Goal: Task Accomplishment & Management: Manage account settings

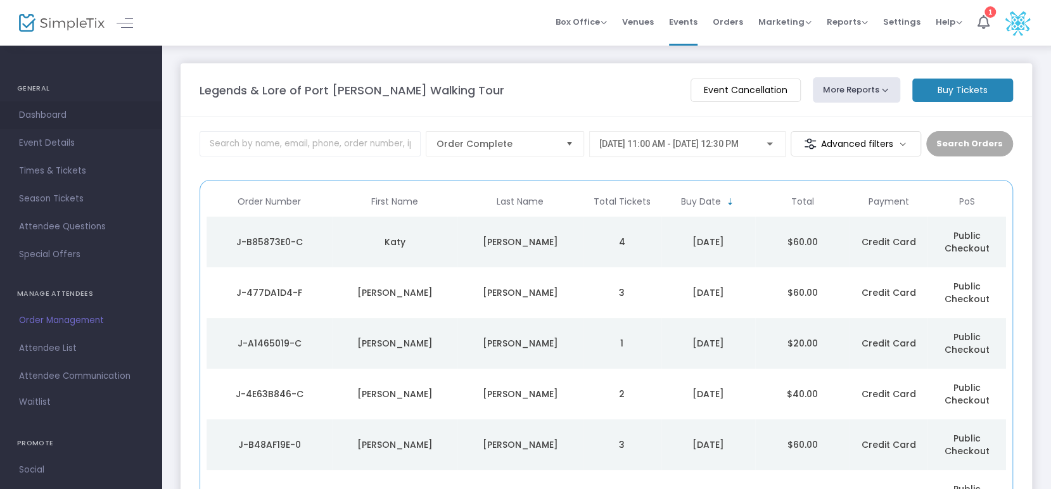
click at [33, 121] on span "Dashboard" at bounding box center [81, 115] width 124 height 16
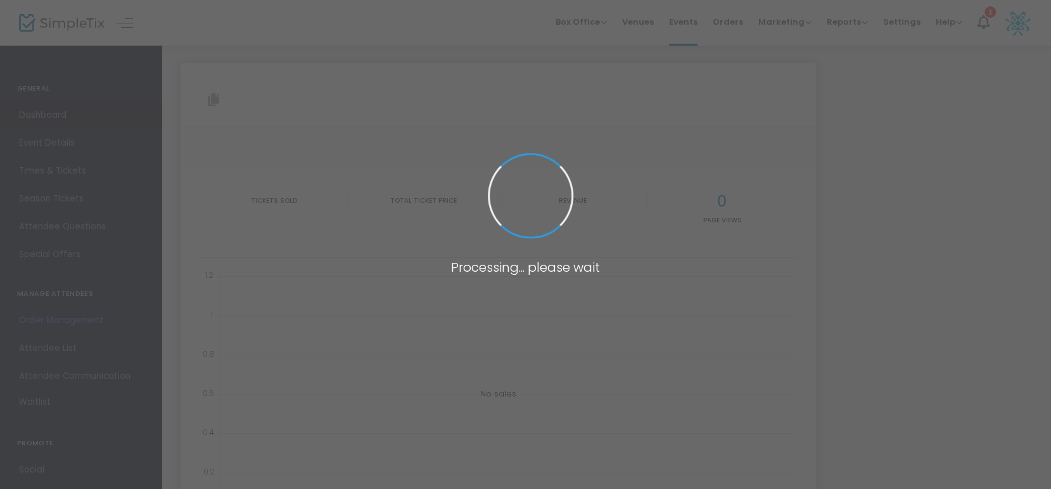
type input "[URL][DOMAIN_NAME][PERSON_NAME]"
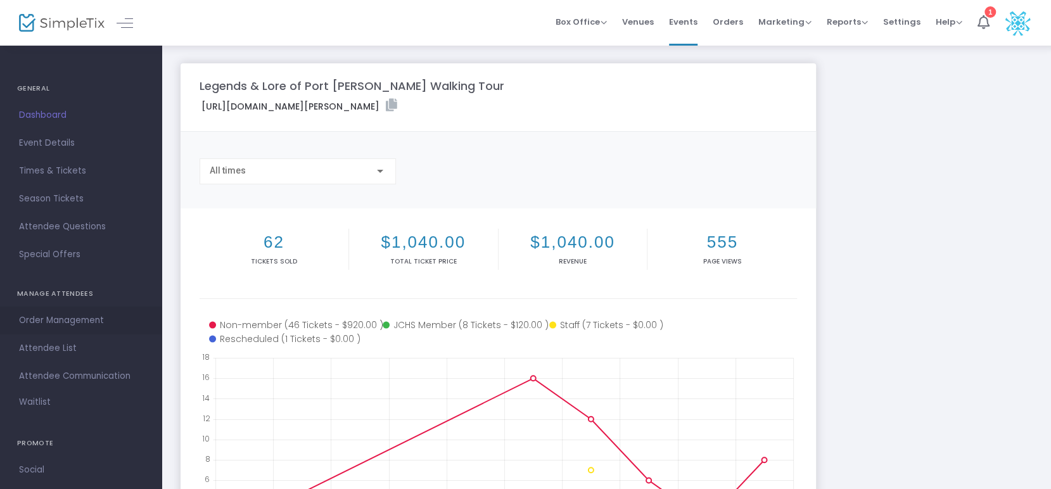
click at [71, 319] on span "Order Management" at bounding box center [81, 320] width 124 height 16
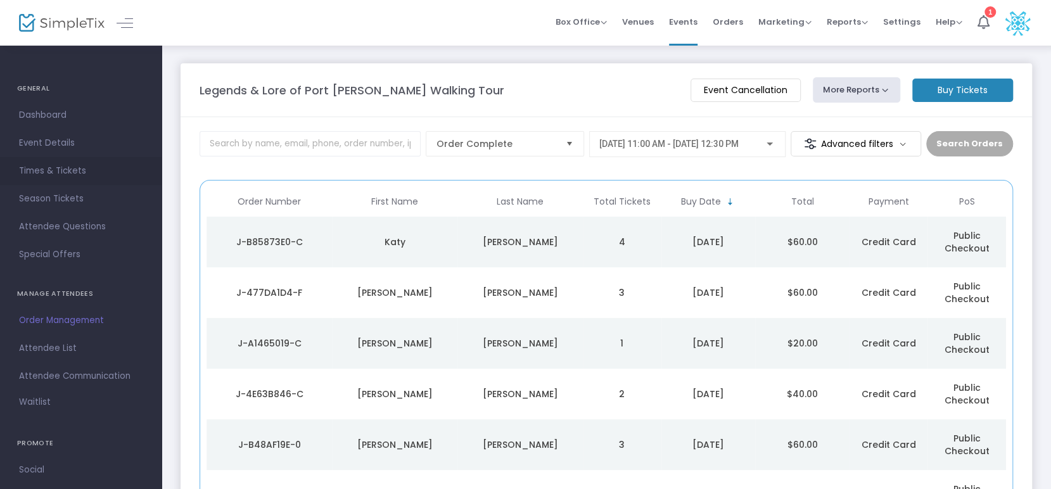
click at [54, 177] on span "Times & Tickets" at bounding box center [81, 171] width 124 height 16
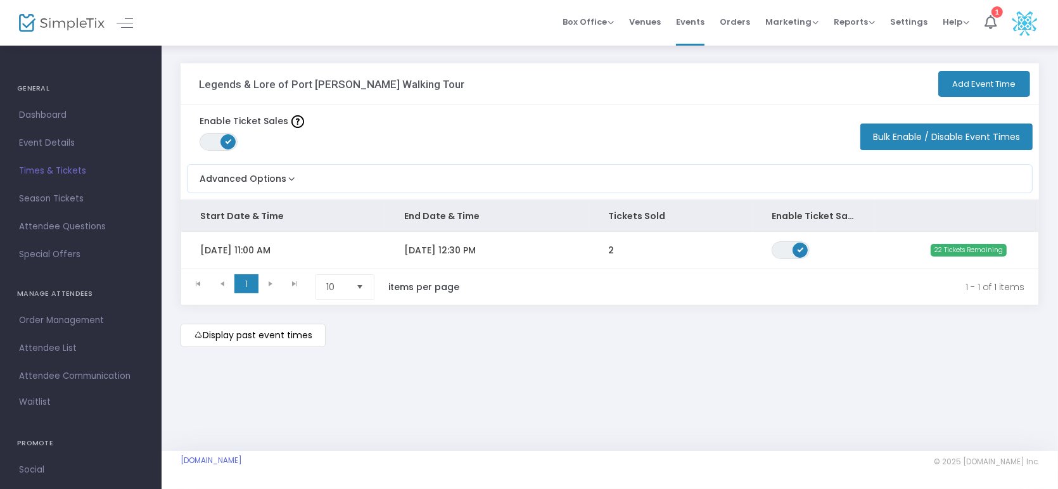
click at [284, 333] on m-button "Display past event times" at bounding box center [253, 335] width 145 height 23
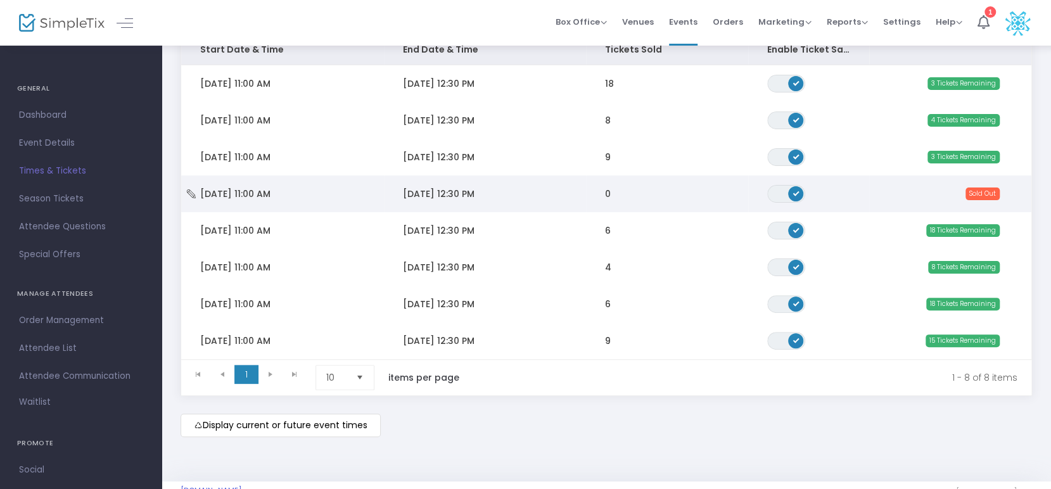
scroll to position [115, 0]
